Goal: Task Accomplishment & Management: Complete application form

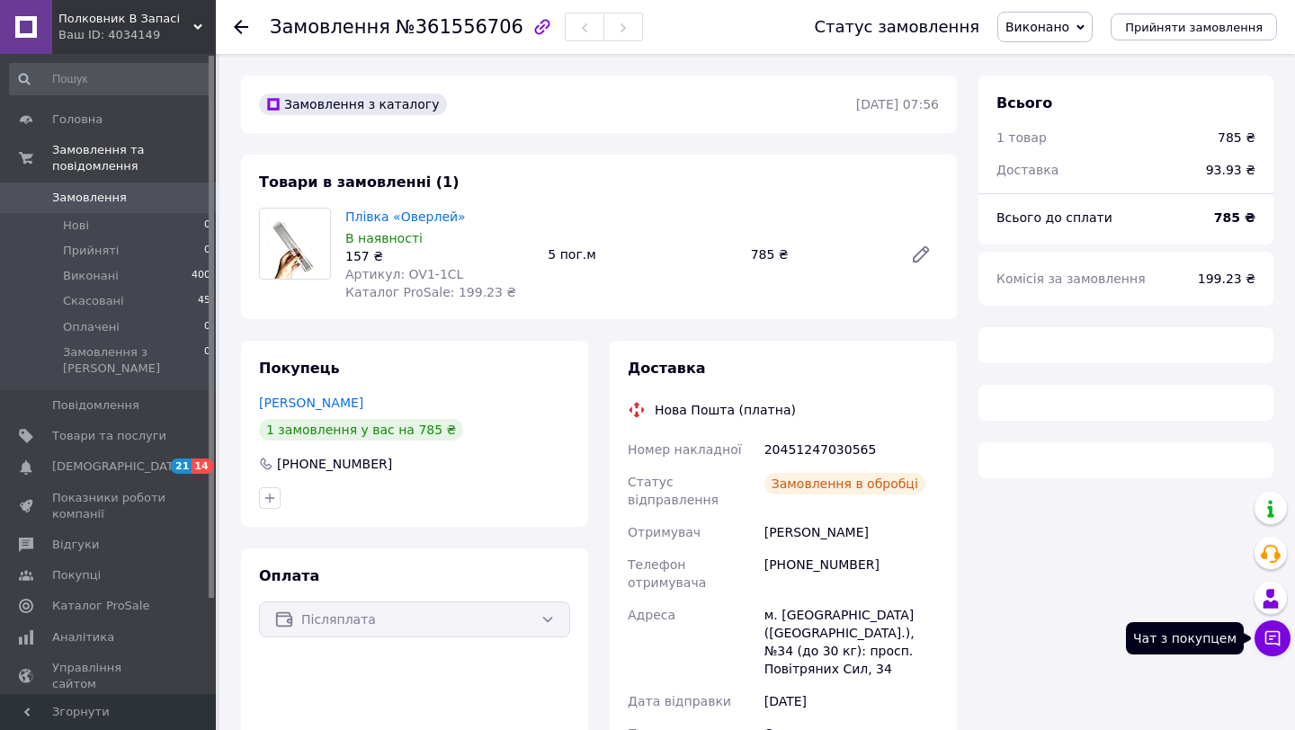
click at [1270, 631] on icon at bounding box center [1272, 638] width 15 height 15
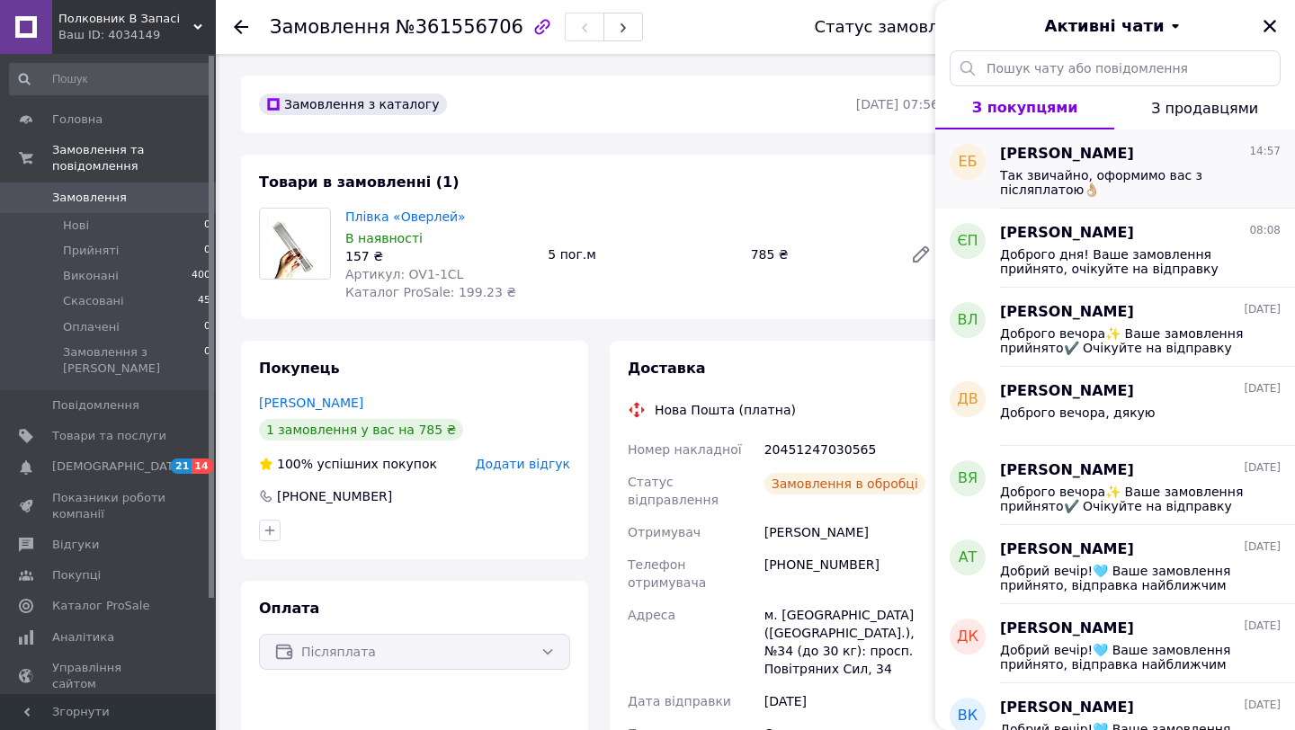
click at [1152, 182] on span "Так звичайно, оформимо вас з післяплатою👌🏼" at bounding box center [1127, 182] width 255 height 29
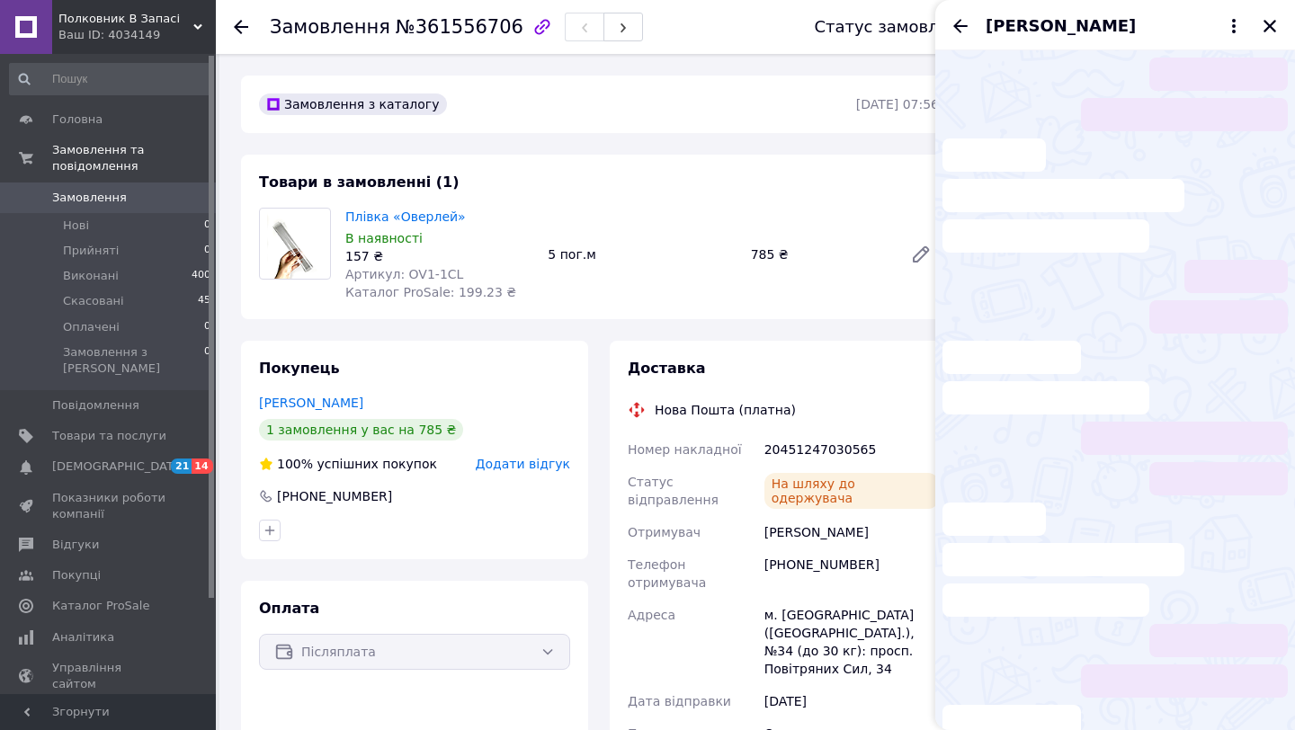
scroll to position [156, 0]
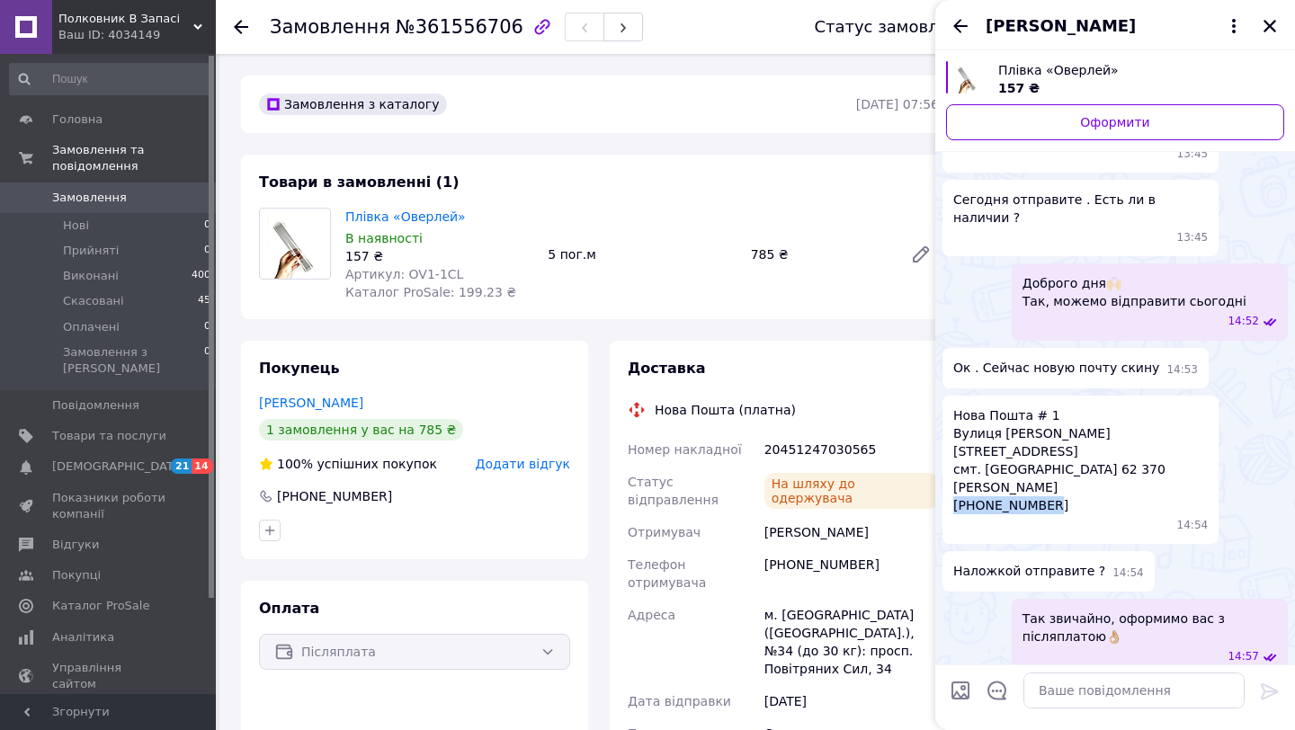
drag, startPoint x: 1046, startPoint y: 489, endPoint x: 936, endPoint y: 486, distance: 110.6
click at [935, 486] on div "Сьогодні Плівка «Оверлей» 157 ₴ Оформити Здравствуйте нам нужно 3 погонных метр…" at bounding box center [1115, 289] width 360 height 788
copy span "[PHONE_NUMBER]"
click at [981, 466] on span "Нова Пошта # 1 Вулиця [STREET_ADDRESS]. Солоницівка [GEOGRAPHIC_DATA] 62 370 [P…" at bounding box center [1080, 460] width 254 height 108
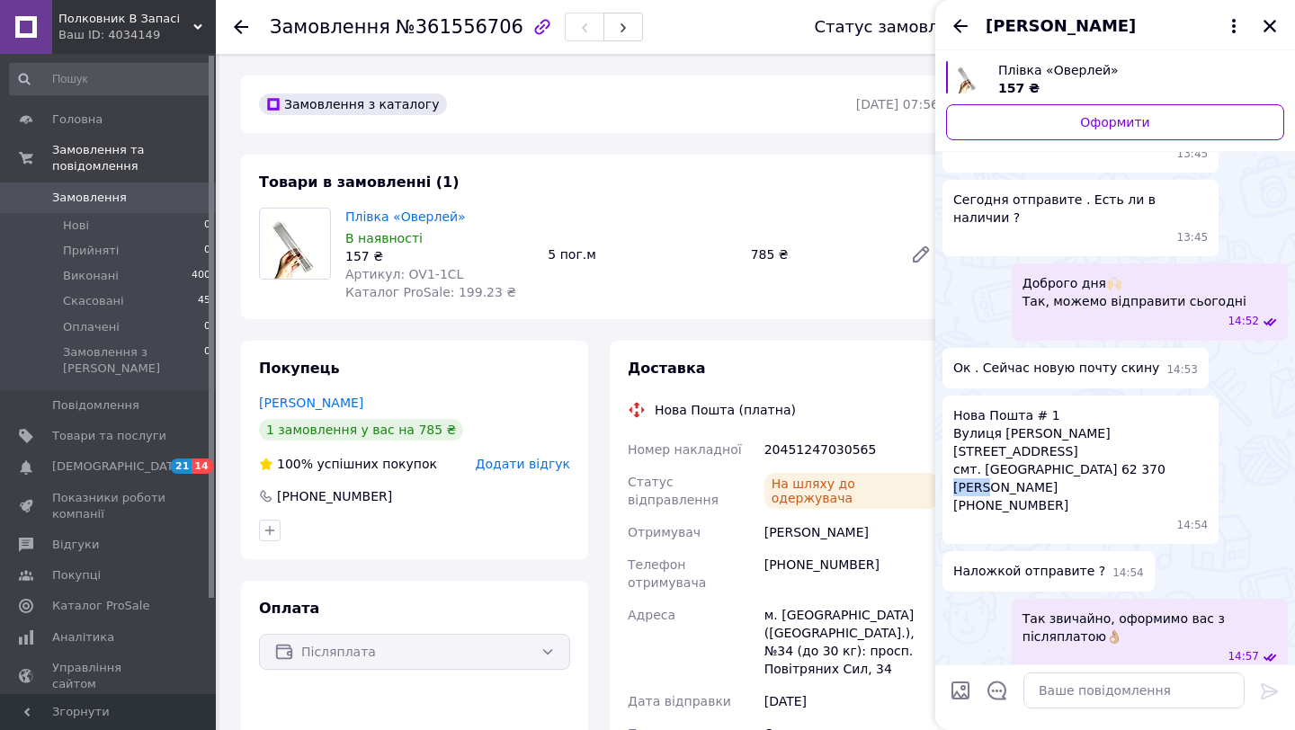
copy span "Стено"
click at [1001, 468] on span "Нова Пошта # 1 Вулиця [STREET_ADDRESS]. Солоницівка [GEOGRAPHIC_DATA] 62 370 [P…" at bounding box center [1080, 460] width 254 height 108
copy span "[PERSON_NAME]"
click at [1057, 468] on span "Нова Пошта # 1 Вулиця [STREET_ADDRESS]. Солоницівка [GEOGRAPHIC_DATA] 62 370 [P…" at bounding box center [1080, 460] width 254 height 108
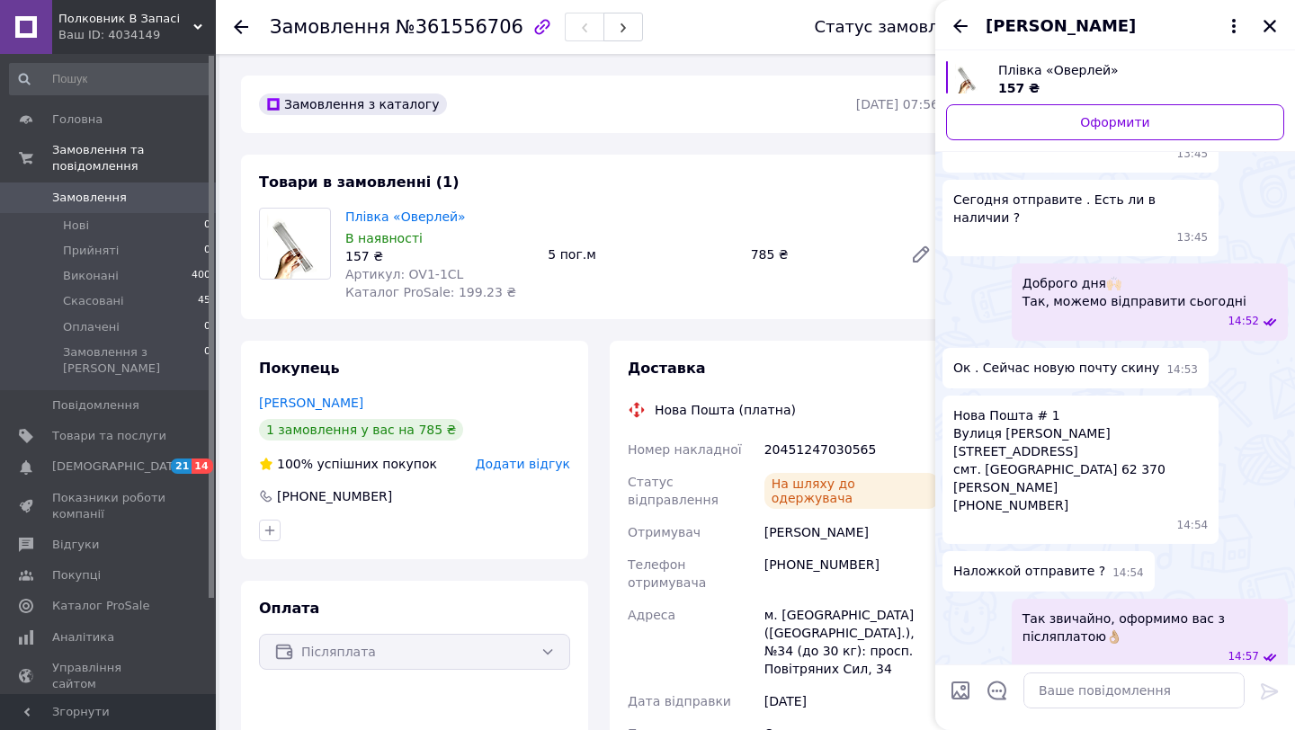
click at [1057, 468] on span "Нова Пошта # 1 Вулиця [STREET_ADDRESS]. Солоницівка [GEOGRAPHIC_DATA] 62 370 [P…" at bounding box center [1080, 460] width 254 height 108
copy span "[PERSON_NAME]"
click at [1032, 428] on span "Нова Пошта # 1 Вулиця [STREET_ADDRESS]. Солоницівка [GEOGRAPHIC_DATA] 62 370 [P…" at bounding box center [1080, 460] width 254 height 108
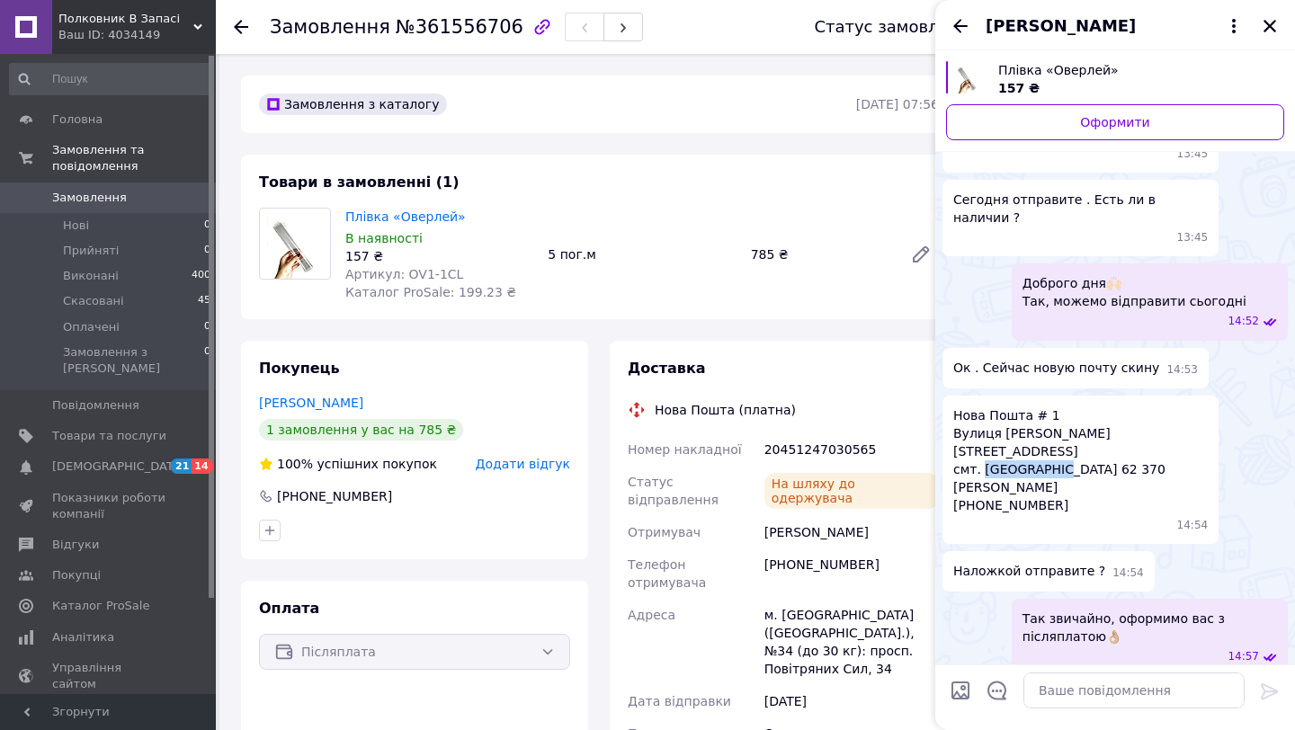
click at [1031, 428] on span "Нова Пошта # 1 Вулиця [STREET_ADDRESS]. Солоницівка [GEOGRAPHIC_DATA] 62 370 [P…" at bounding box center [1080, 460] width 254 height 108
copy span "Солоницівка"
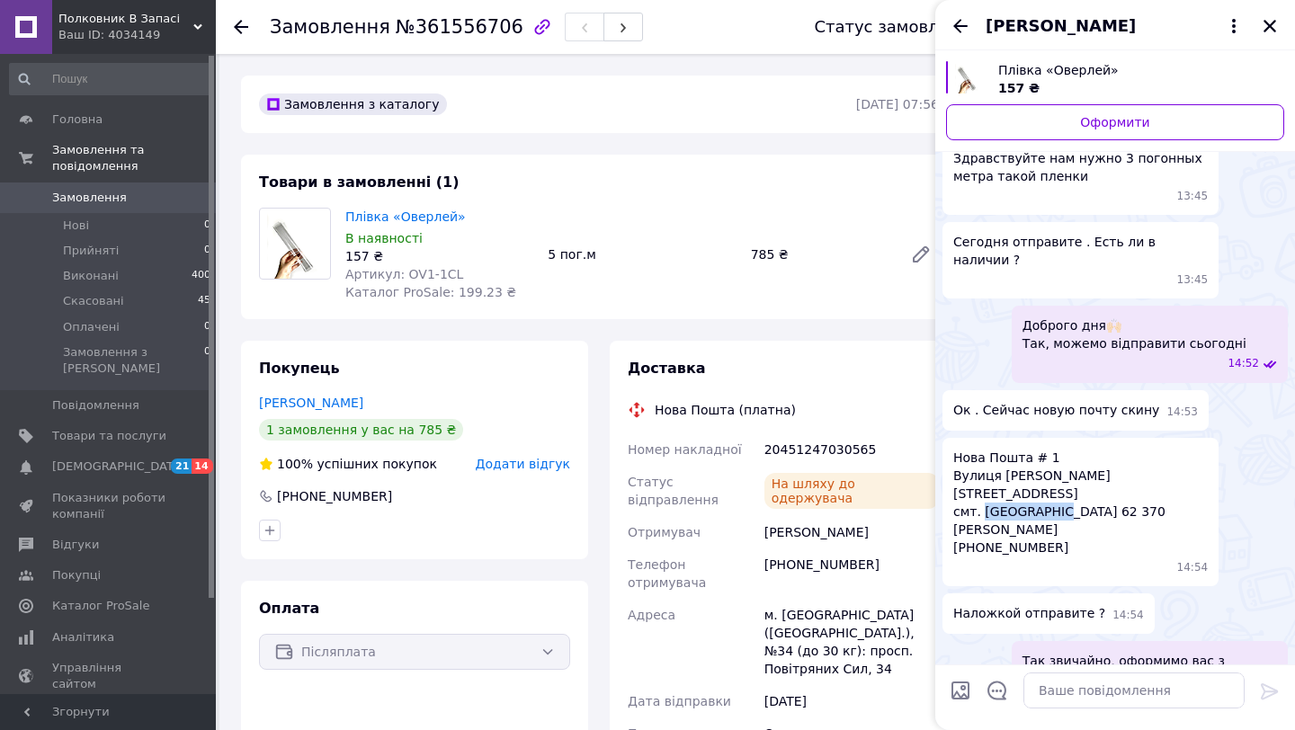
scroll to position [110, 0]
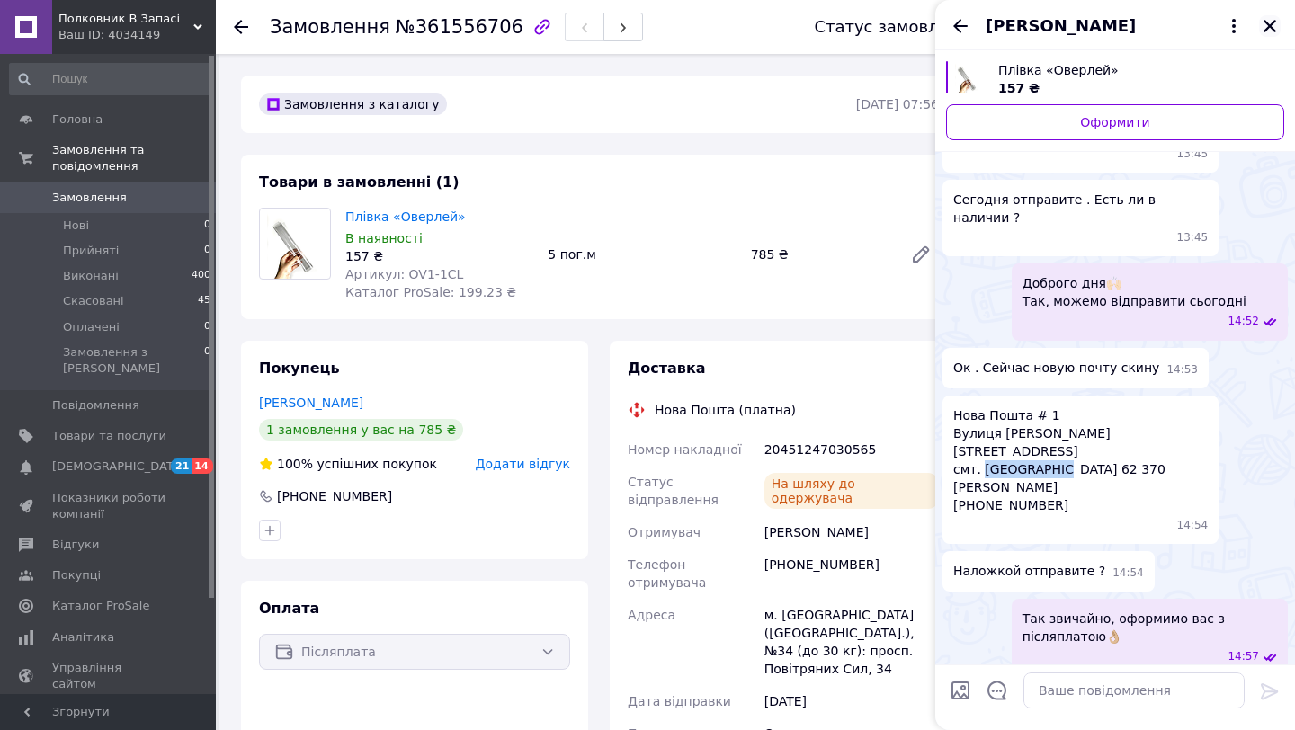
click at [1264, 34] on button "Закрити" at bounding box center [1270, 26] width 22 height 22
